Goal: Transaction & Acquisition: Purchase product/service

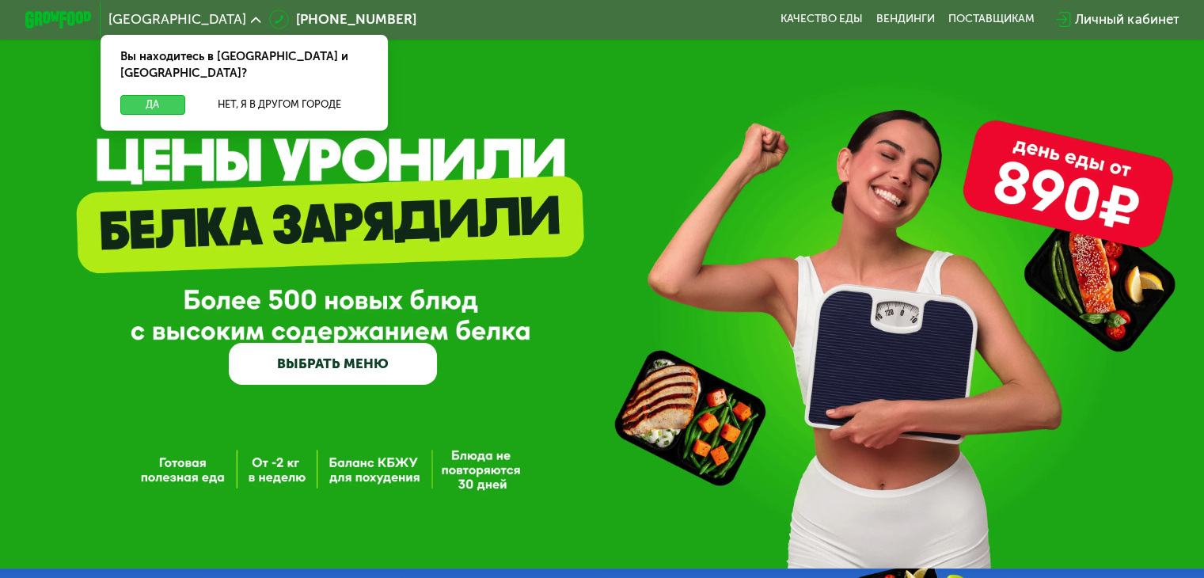
click at [155, 95] on button "Да" at bounding box center [152, 105] width 64 height 20
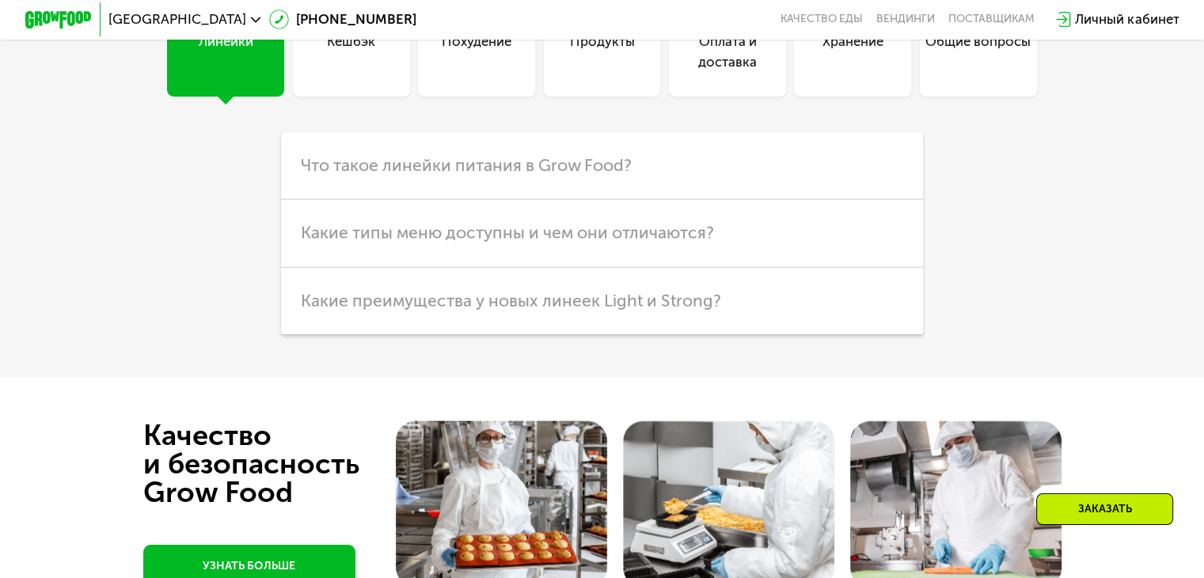
scroll to position [3245, 0]
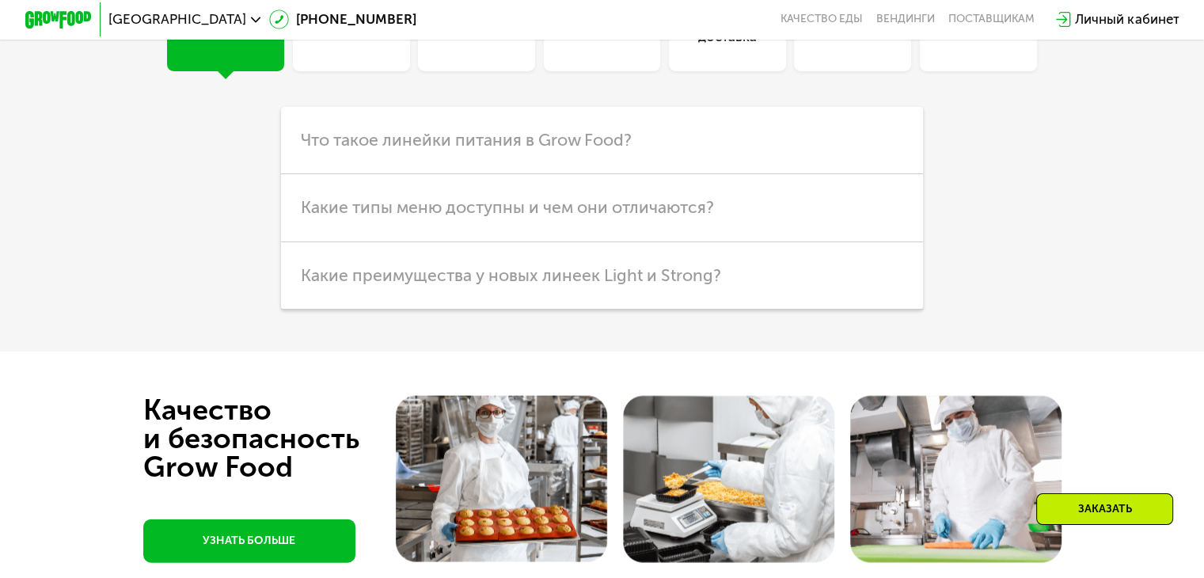
click at [359, 71] on div "Кешбэк" at bounding box center [351, 12] width 117 height 117
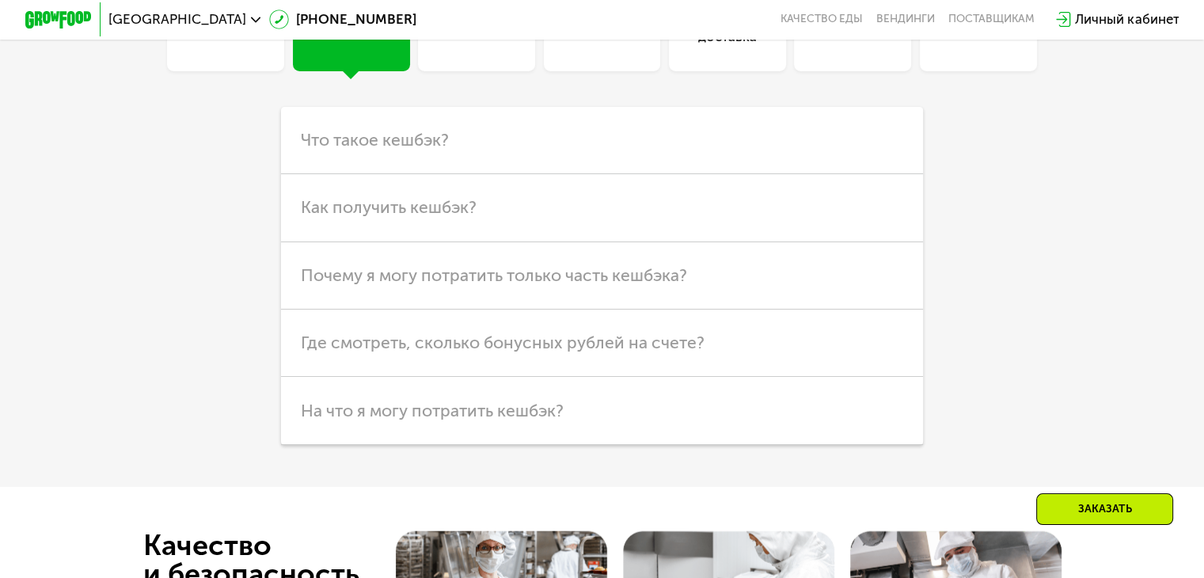
click at [453, 71] on div "Похудение" at bounding box center [476, 12] width 117 height 117
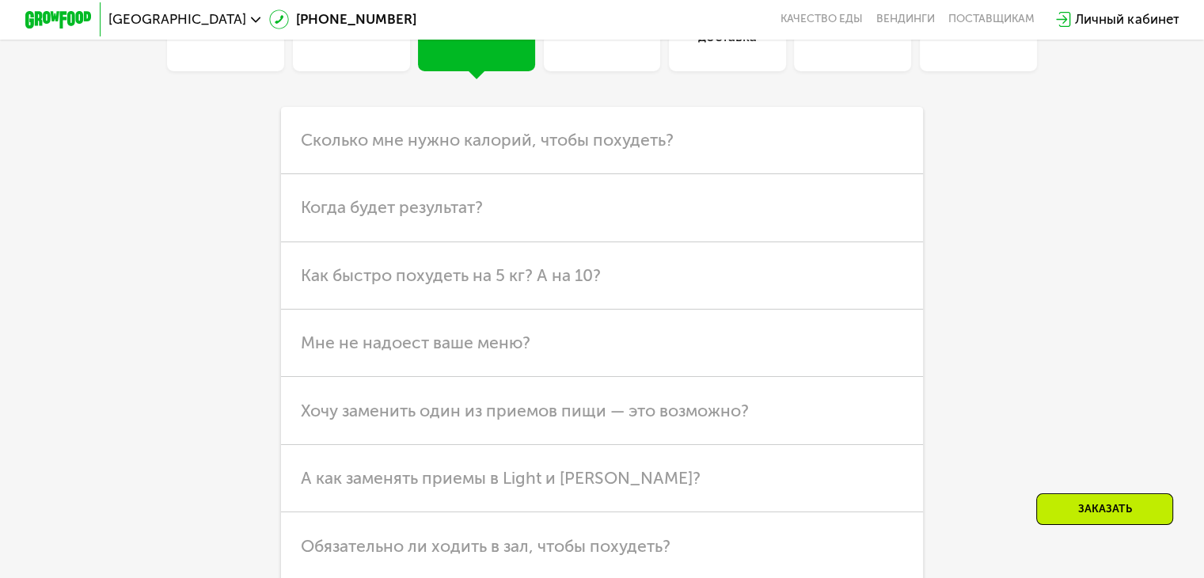
click at [582, 71] on div "Продукты" at bounding box center [602, 12] width 117 height 117
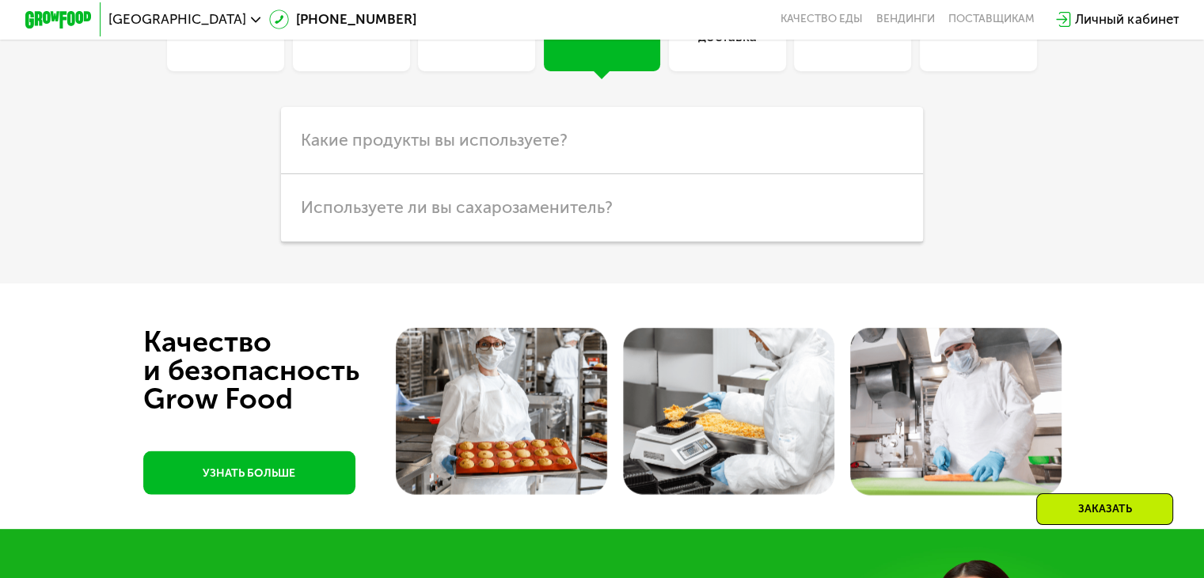
click at [733, 71] on div "Оплата и доставка" at bounding box center [727, 12] width 117 height 117
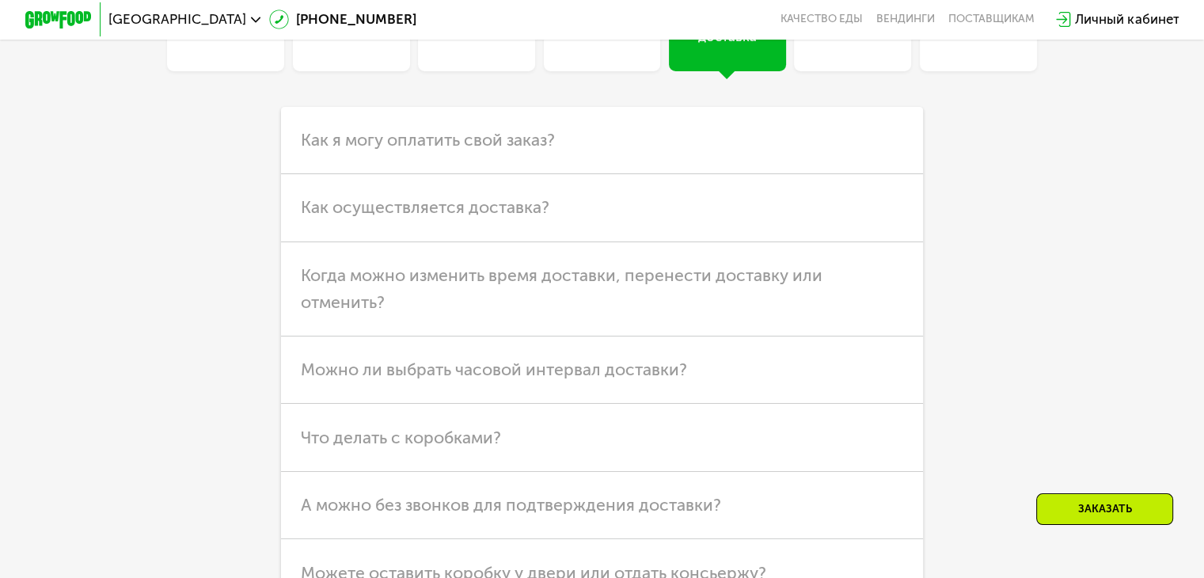
click at [836, 71] on div "Хранение" at bounding box center [852, 12] width 117 height 117
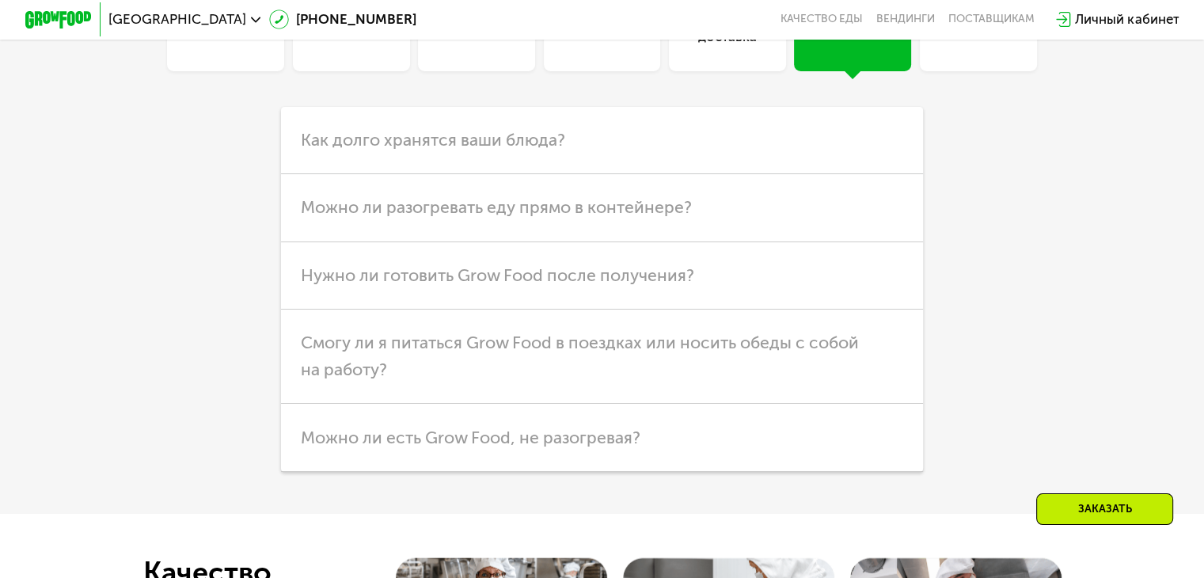
click at [966, 71] on div "Общие вопросы" at bounding box center [978, 12] width 117 height 117
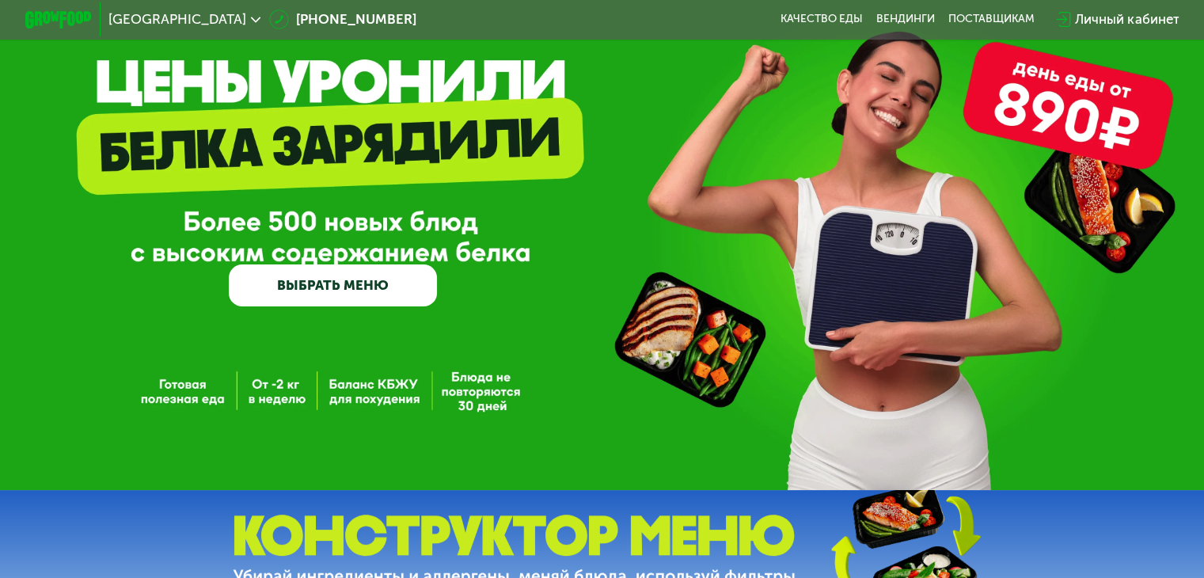
scroll to position [47, 0]
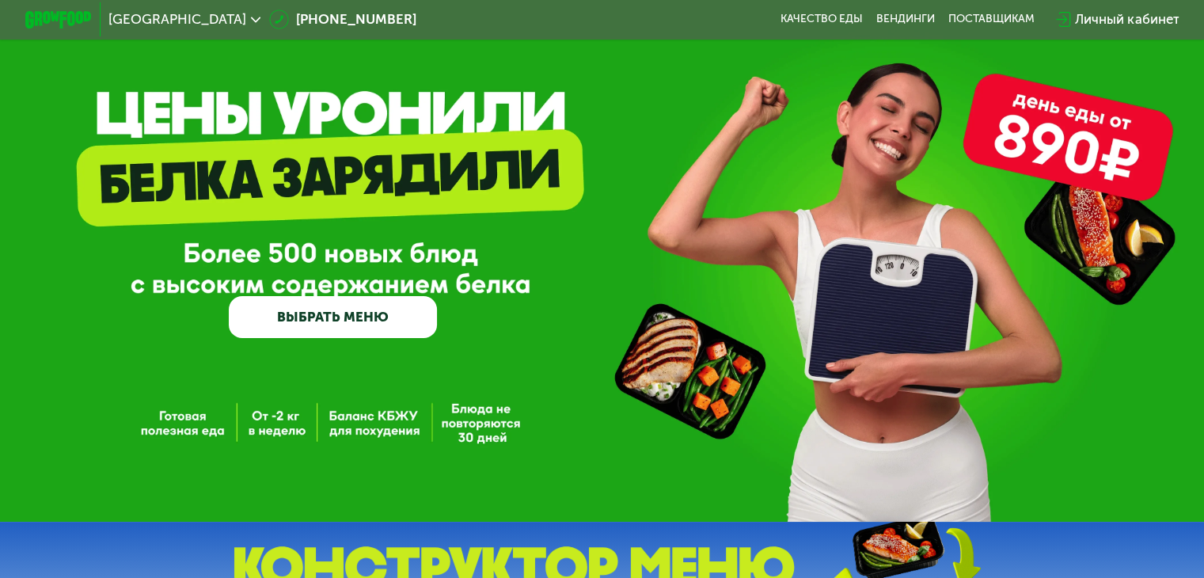
click at [343, 324] on link "ВЫБРАТЬ МЕНЮ" at bounding box center [333, 317] width 208 height 42
click at [342, 324] on link "ВЫБРАТЬ МЕНЮ" at bounding box center [333, 317] width 208 height 42
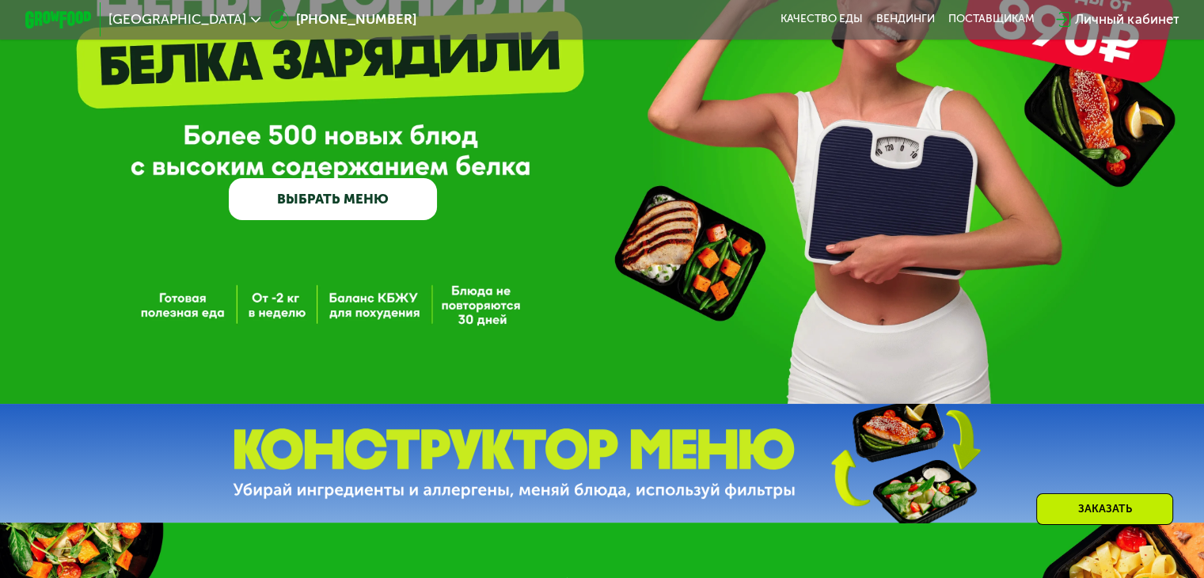
scroll to position [205, 0]
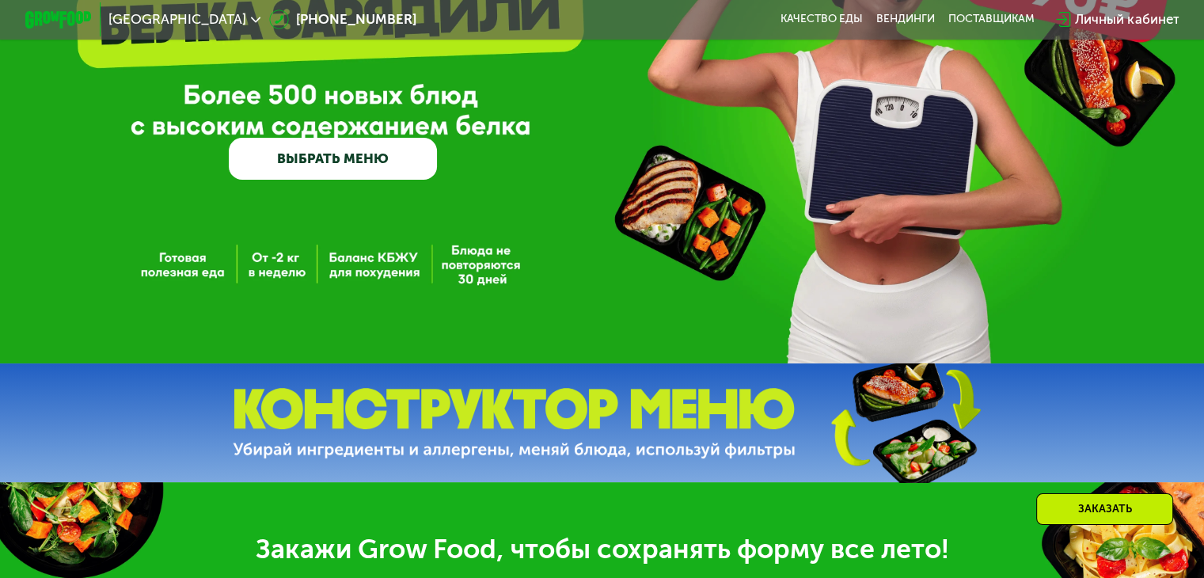
click at [333, 161] on link "ВЫБРАТЬ МЕНЮ" at bounding box center [333, 159] width 208 height 42
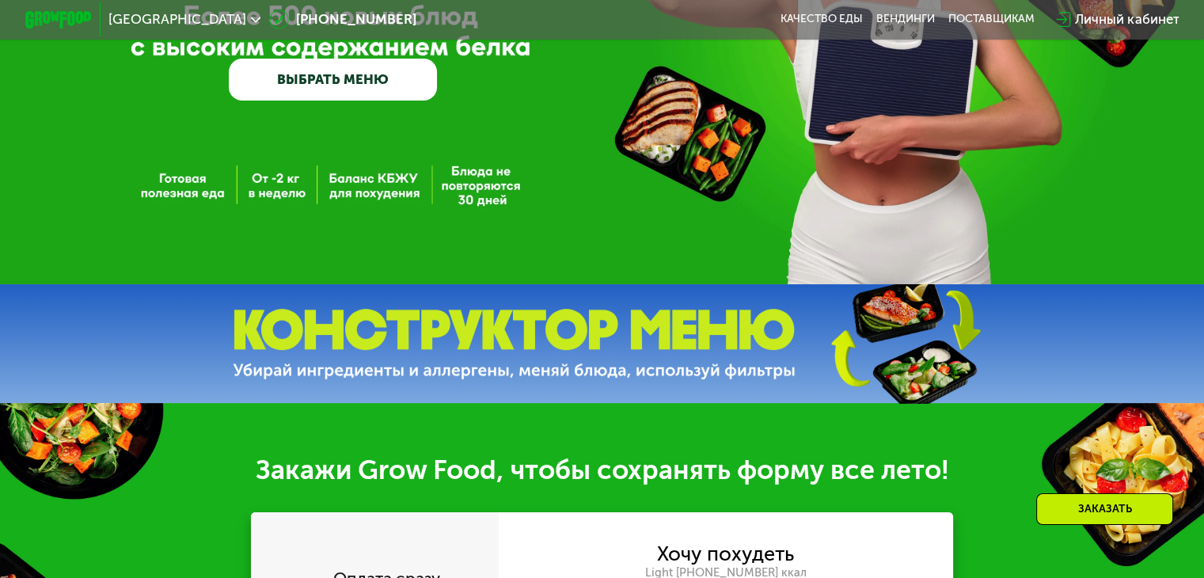
scroll to position [0, 0]
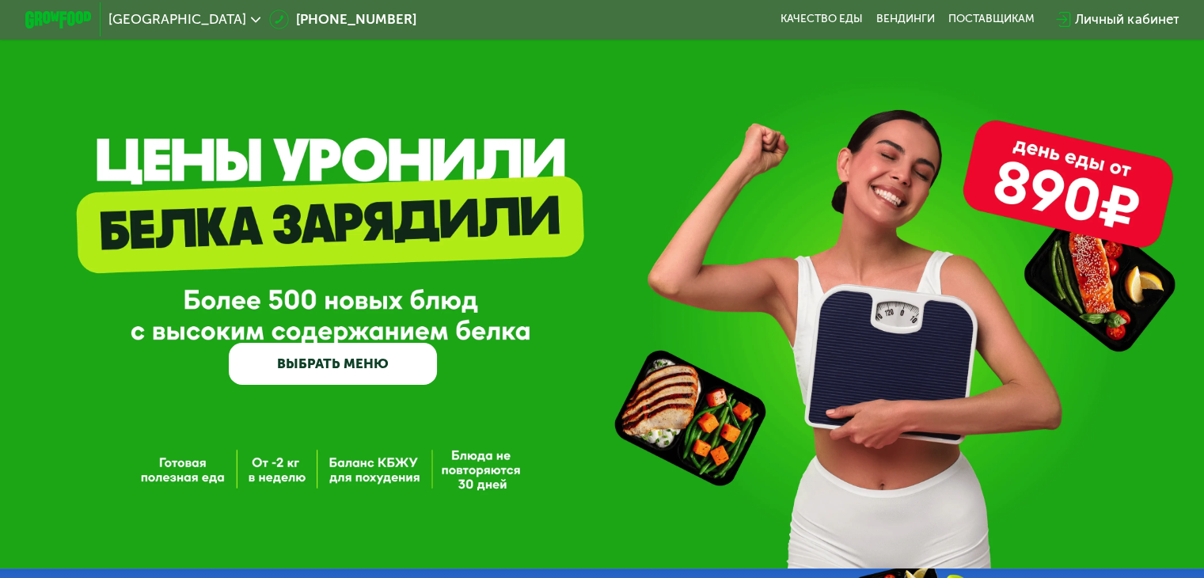
click at [321, 366] on link "ВЫБРАТЬ МЕНЮ" at bounding box center [333, 364] width 208 height 42
click at [341, 371] on link "ВЫБРАТЬ МЕНЮ" at bounding box center [333, 364] width 208 height 42
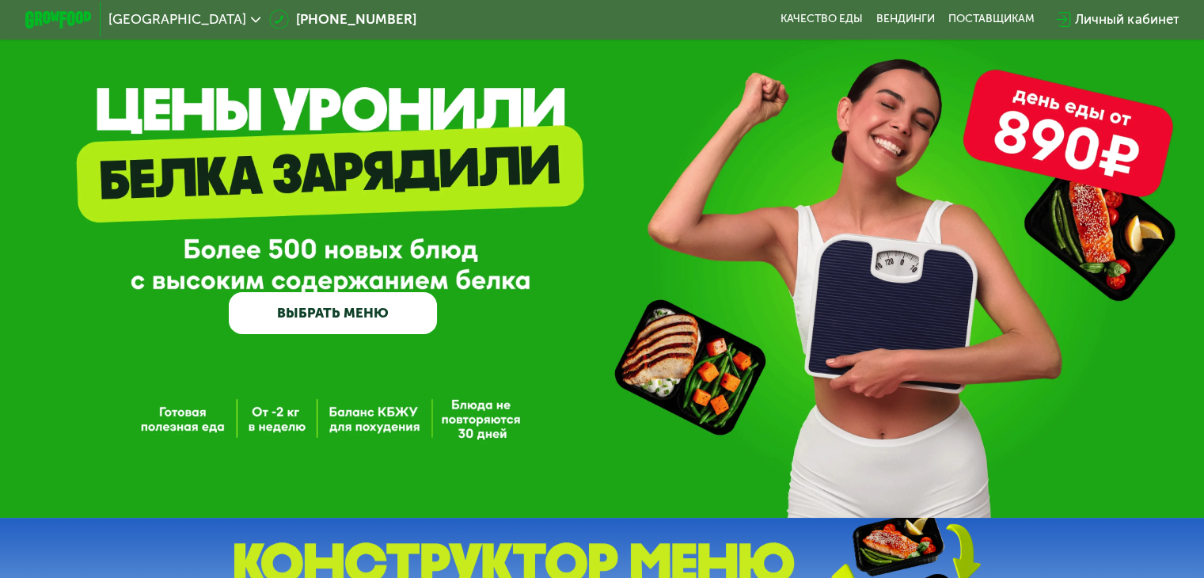
scroll to position [79, 0]
